Goal: Task Accomplishment & Management: Manage account settings

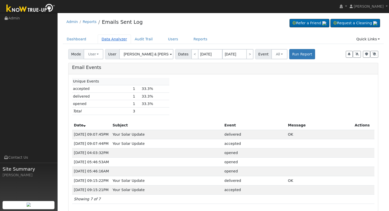
scroll to position [2, 0]
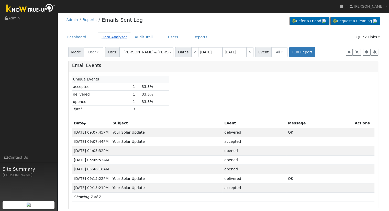
click at [106, 39] on link "Data Analyzer" at bounding box center [114, 36] width 33 height 9
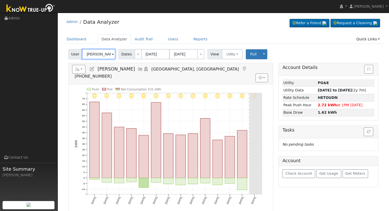
click at [92, 51] on input "Kevin Foster" at bounding box center [98, 54] width 33 height 10
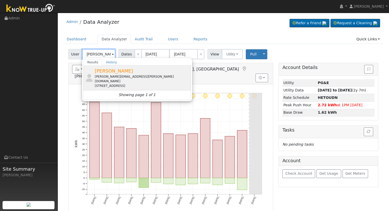
type input "Alan Twing"
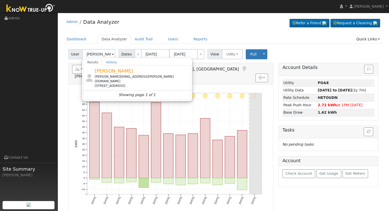
click at [130, 78] on div "genevieve.twing@gmail.com" at bounding box center [142, 78] width 95 height 9
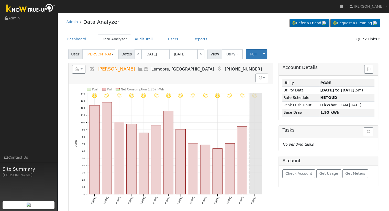
click at [92, 69] on icon at bounding box center [92, 69] width 6 height 5
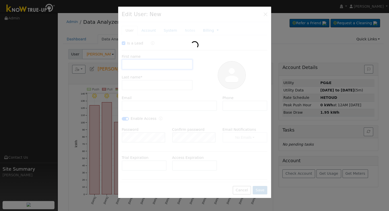
checkbox input "true"
type input "Alan"
type input "Twing"
type input "genevieve.twing@gmail.com"
type input "2147892161"
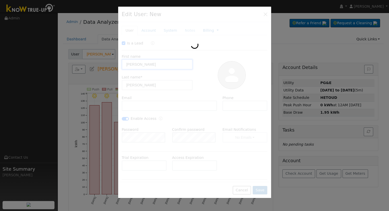
checkbox input "true"
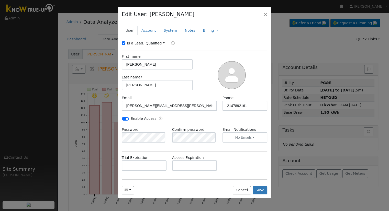
click at [133, 45] on label "Is a Lead:" at bounding box center [135, 43] width 17 height 5
click at [125, 45] on input "Is a Lead:" at bounding box center [124, 43] width 4 height 4
checkbox input "false"
click at [126, 118] on input "Enable Access" at bounding box center [125, 119] width 7 height 4
click at [123, 117] on input "Enable Access" at bounding box center [125, 119] width 7 height 4
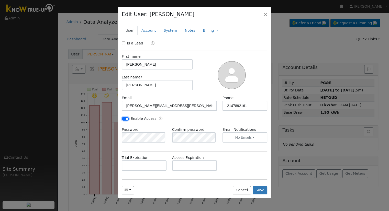
click at [126, 118] on input "Enable Access" at bounding box center [125, 119] width 7 height 4
checkbox input "false"
click at [142, 29] on link "Account" at bounding box center [149, 30] width 22 height 9
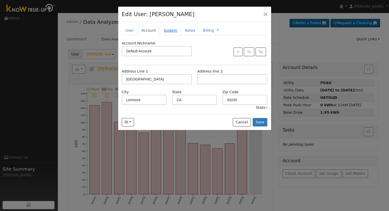
click at [164, 34] on link "System" at bounding box center [170, 30] width 21 height 9
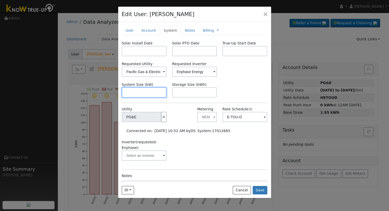
click at [142, 94] on input "text" at bounding box center [144, 92] width 45 height 10
paste input "16.400"
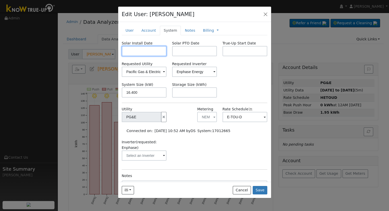
type input "16.4"
click at [142, 46] on input "text" at bounding box center [144, 51] width 45 height 10
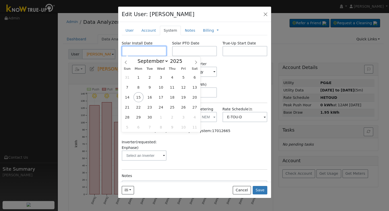
click at [130, 54] on input "text" at bounding box center [144, 51] width 45 height 10
paste input "8/7/2025"
type input "08/07/2025"
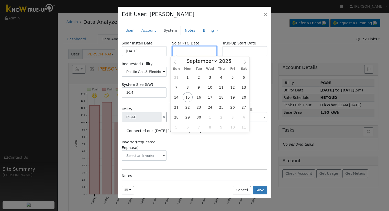
click at [210, 47] on input "text" at bounding box center [194, 51] width 45 height 10
click at [200, 55] on input "text" at bounding box center [194, 51] width 45 height 10
paste input "9/12/2025"
type input "09/12/2025"
click at [257, 66] on div "Requested Utility Pacific Gas & Electric Requested Inverter Enphase Energy" at bounding box center [194, 69] width 151 height 16
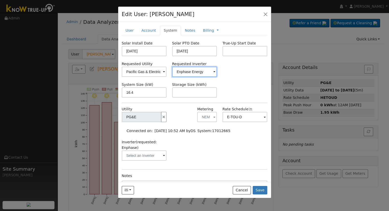
click at [188, 73] on input "Enphase Energy" at bounding box center [194, 72] width 45 height 10
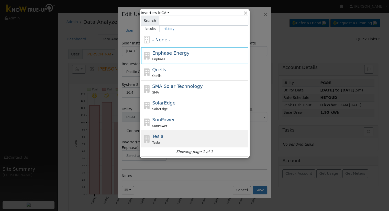
click at [185, 135] on div "Tesla Tesla" at bounding box center [199, 139] width 95 height 12
type input "Tesla"
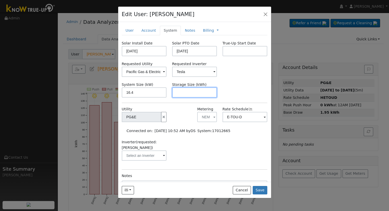
click at [181, 94] on input "text" at bounding box center [194, 92] width 45 height 10
paste input "27.00"
type input "27"
click at [181, 31] on link "Notes" at bounding box center [190, 30] width 18 height 9
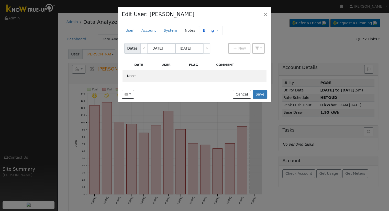
click at [214, 31] on span "Management Billing Timeline" at bounding box center [216, 30] width 5 height 4
click at [211, 30] on div "Billing Management Billing Timeline" at bounding box center [210, 30] width 23 height 9
click at [203, 31] on link "Billing" at bounding box center [208, 30] width 11 height 5
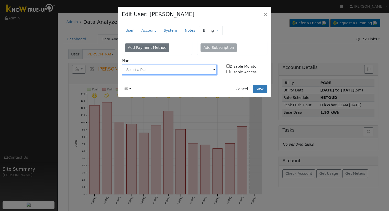
click at [172, 70] on input "text" at bounding box center [169, 70] width 95 height 10
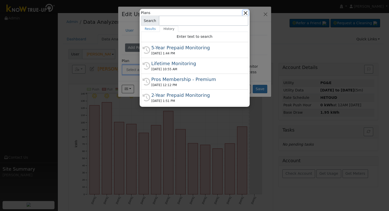
click at [246, 13] on button "button" at bounding box center [245, 12] width 5 height 5
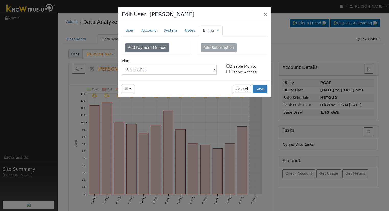
click at [217, 31] on link at bounding box center [218, 30] width 2 height 5
click at [221, 40] on link "Management" at bounding box center [235, 39] width 36 height 7
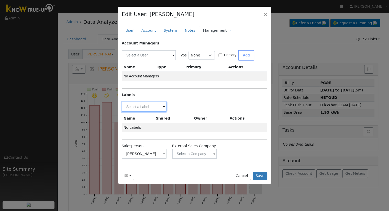
click at [137, 106] on input "text" at bounding box center [144, 107] width 45 height 10
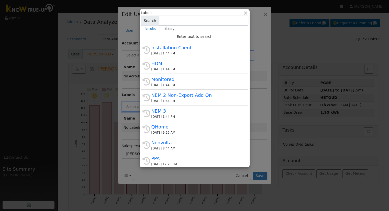
click at [174, 159] on div "PPA" at bounding box center [196, 158] width 91 height 7
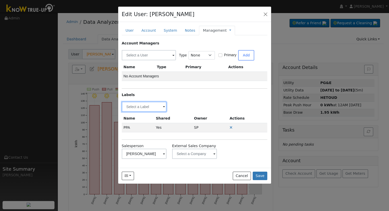
click at [152, 104] on input "text" at bounding box center [144, 107] width 45 height 10
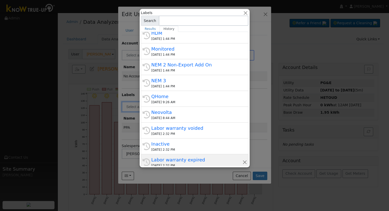
scroll to position [102, 0]
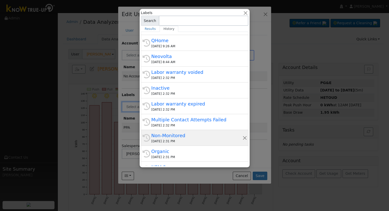
click at [190, 136] on div "Non-Monitored" at bounding box center [196, 135] width 91 height 7
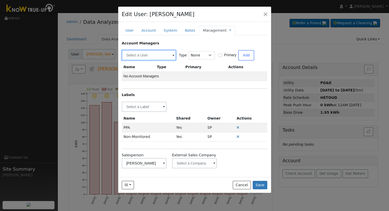
click at [148, 53] on input "text" at bounding box center [149, 55] width 54 height 10
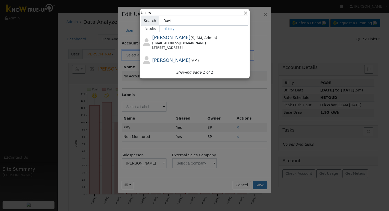
type input "Davi"
drag, startPoint x: 247, startPoint y: 13, endPoint x: 220, endPoint y: 46, distance: 42.5
click at [246, 15] on button "button" at bounding box center [245, 12] width 5 height 5
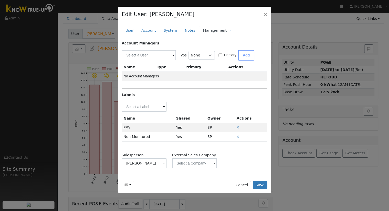
scroll to position [0, 0]
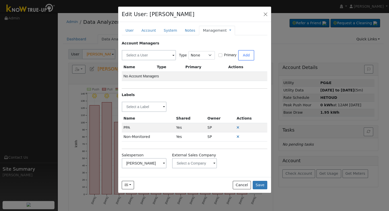
click at [217, 29] on link "Management" at bounding box center [215, 30] width 24 height 5
click at [234, 49] on link "Billing" at bounding box center [247, 46] width 36 height 7
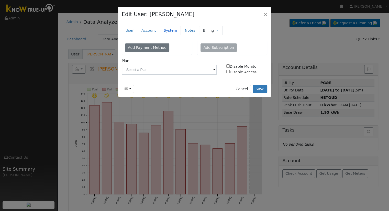
click at [166, 30] on link "System" at bounding box center [170, 30] width 21 height 9
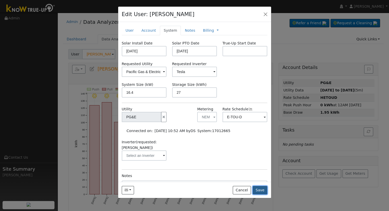
click at [263, 190] on button "Save" at bounding box center [260, 190] width 15 height 9
